Goal: Check status: Check status

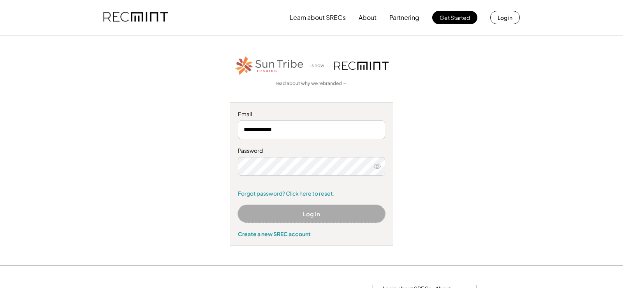
click at [315, 213] on button "Log In" at bounding box center [311, 214] width 147 height 18
click at [321, 214] on button "Log In" at bounding box center [311, 214] width 147 height 18
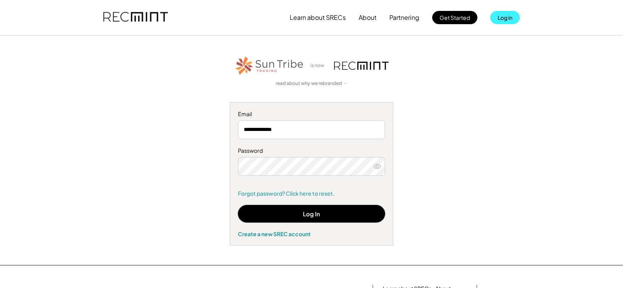
click at [503, 15] on button "Log in" at bounding box center [505, 17] width 30 height 13
click at [503, 16] on button "Log in" at bounding box center [505, 17] width 30 height 13
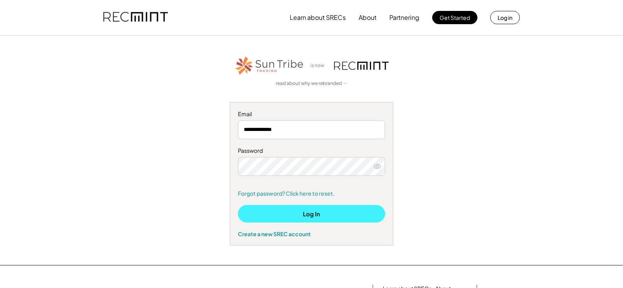
click at [330, 212] on button "Log In" at bounding box center [311, 214] width 147 height 18
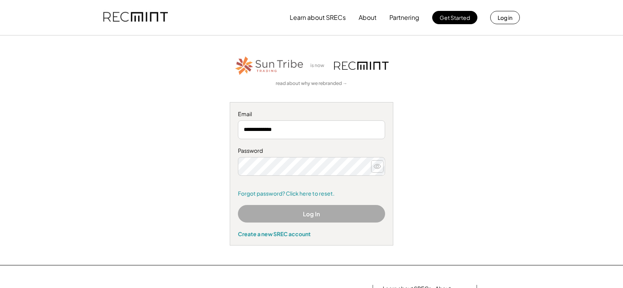
click at [377, 165] on use at bounding box center [377, 166] width 7 height 4
click at [314, 215] on button "Log In" at bounding box center [311, 214] width 147 height 18
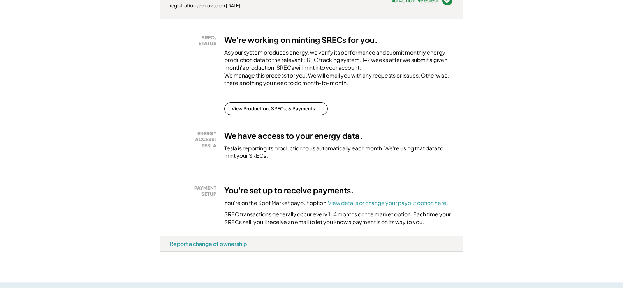
scroll to position [149, 0]
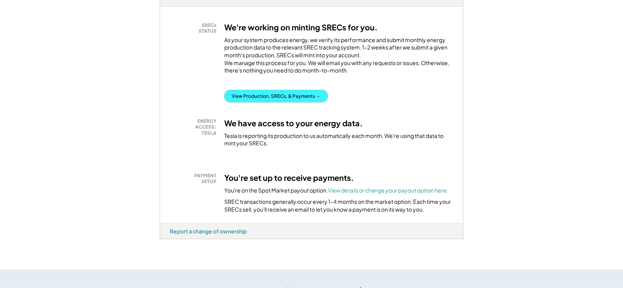
click at [287, 102] on button "View Production, SRECs, & Payments →" at bounding box center [276, 96] width 104 height 12
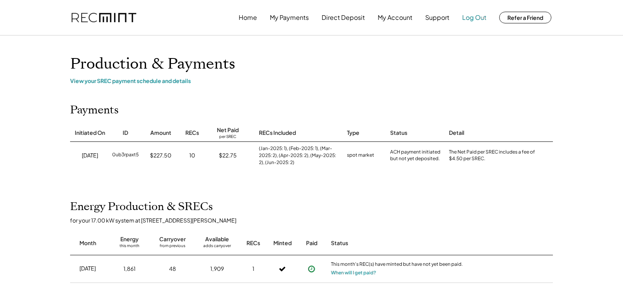
click at [471, 16] on button "Log Out" at bounding box center [474, 18] width 24 height 16
